Goal: Information Seeking & Learning: Understand process/instructions

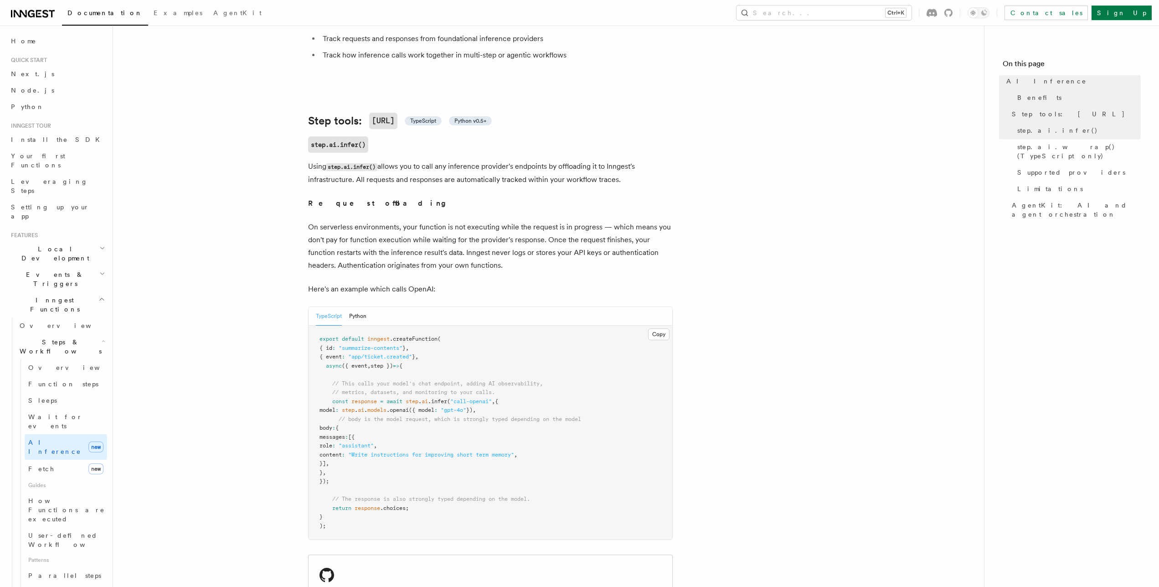
scroll to position [465, 0]
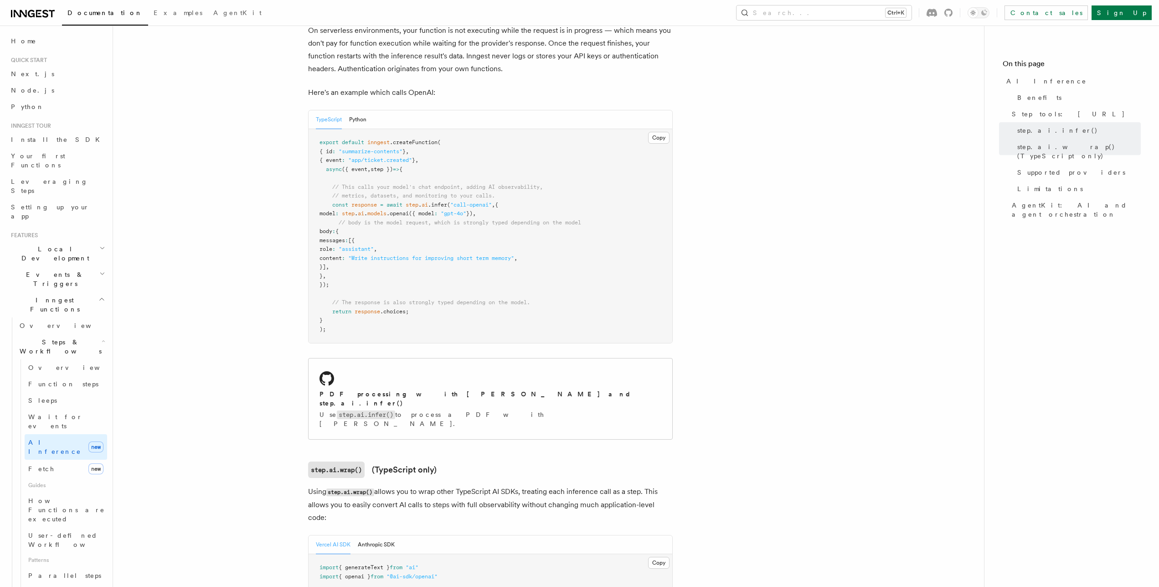
drag, startPoint x: 345, startPoint y: 274, endPoint x: 307, endPoint y: 198, distance: 85.4
click at [309, 198] on pre "export default inngest .createFunction ( { id : "summarize-contents" } , { even…" at bounding box center [491, 236] width 364 height 214
copy code "const response = await step . ai .infer ( "call-openai" , { model : step . ai .…"
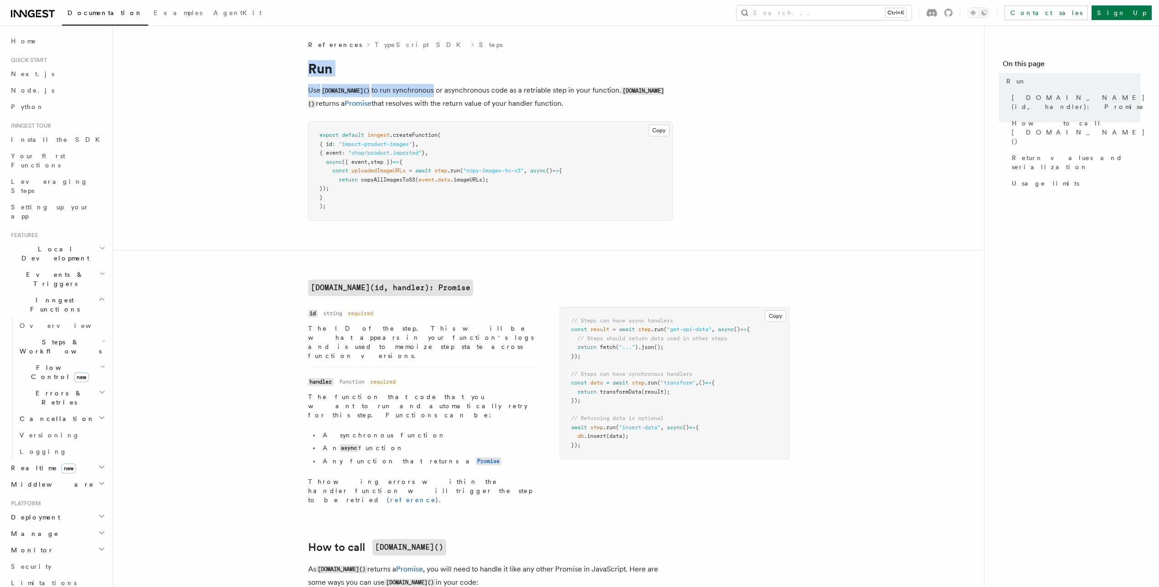
drag, startPoint x: 340, startPoint y: 83, endPoint x: 425, endPoint y: 82, distance: 85.2
click at [436, 295] on code "step.run(id, handler): Promise" at bounding box center [390, 287] width 165 height 16
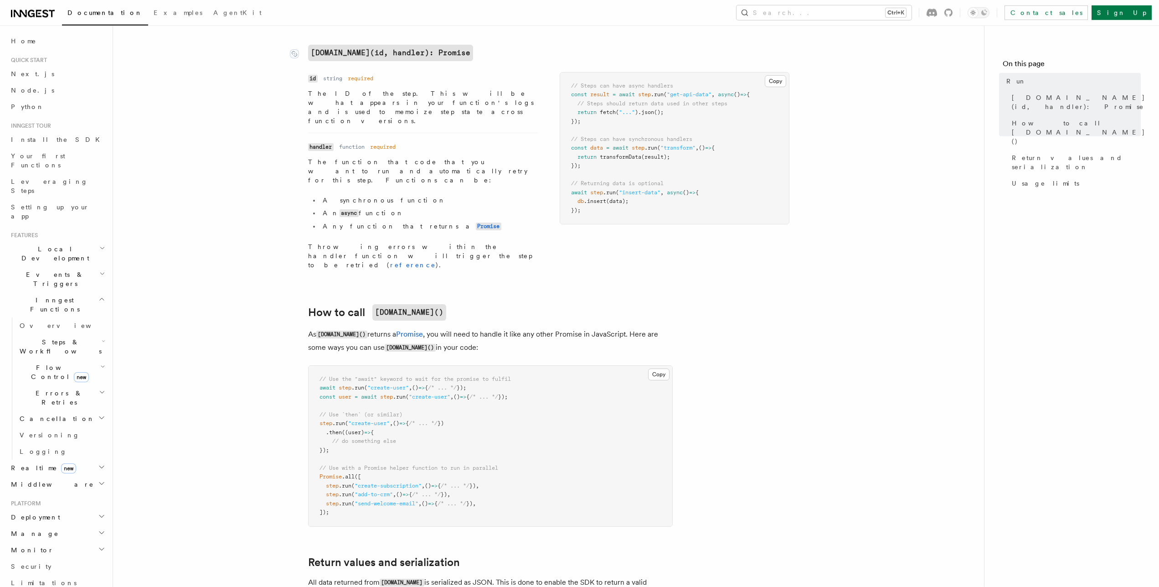
scroll to position [235, 0]
click at [402, 304] on code "step.run()" at bounding box center [409, 312] width 74 height 16
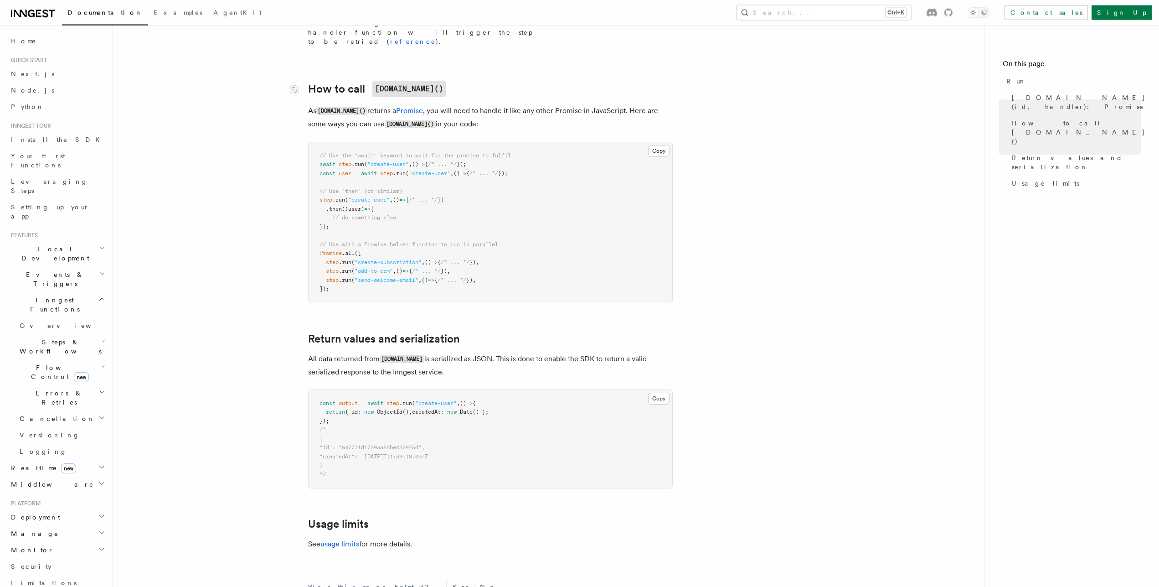
scroll to position [459, 0]
click at [409, 332] on link "Return values and serialization" at bounding box center [384, 338] width 152 height 13
